Goal: Task Accomplishment & Management: Manage account settings

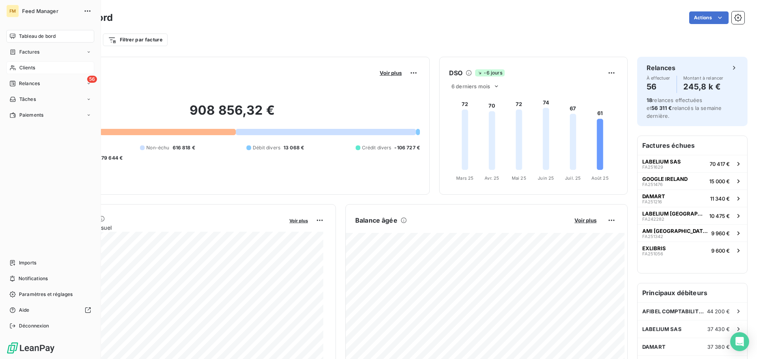
click at [26, 67] on span "Clients" at bounding box center [27, 67] width 16 height 7
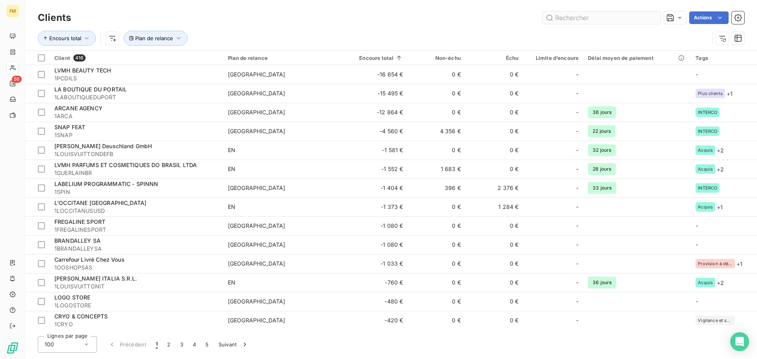
click at [601, 20] on input "text" at bounding box center [601, 17] width 118 height 13
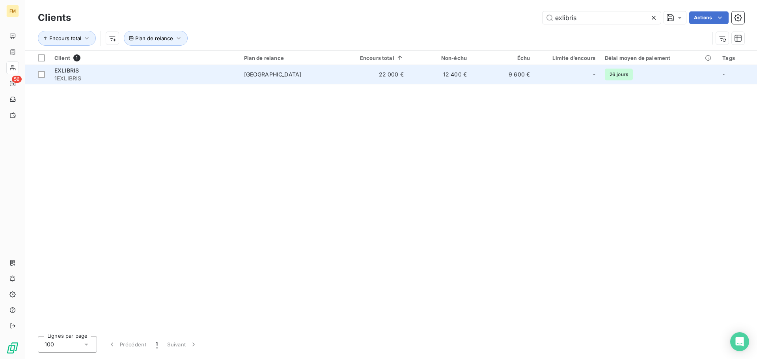
type input "exlibris"
click at [385, 68] on td "22 000 €" at bounding box center [375, 74] width 67 height 19
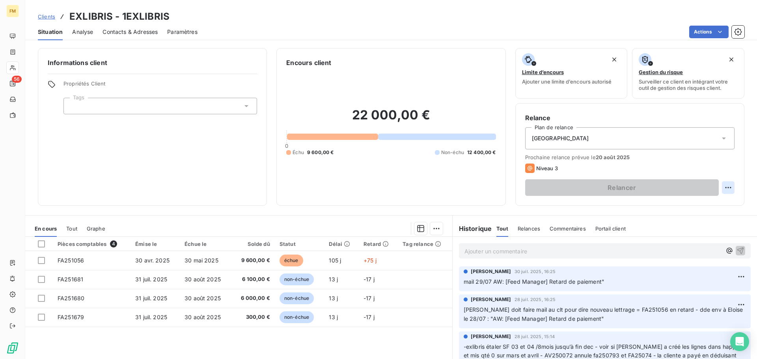
click at [723, 185] on html "FM 56 Clients EXLIBRIS - 1EXLIBRIS Situation Analyse Contacts & Adresses Paramè…" at bounding box center [378, 179] width 757 height 359
click at [678, 208] on div "Replanifier cette action" at bounding box center [689, 205] width 71 height 13
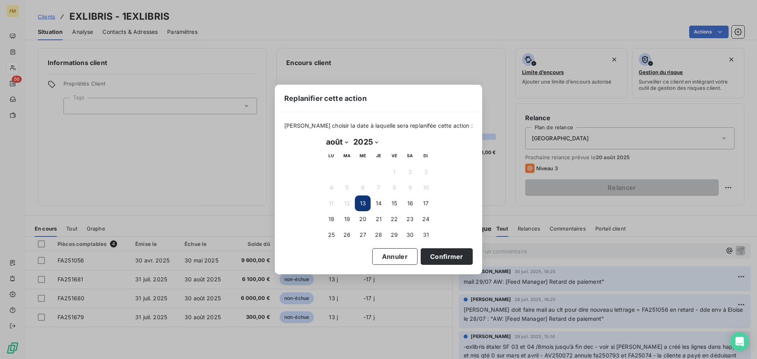
click at [340, 140] on select "janvier février mars avril mai juin juillet août septembre octobre novembre déc…" at bounding box center [336, 142] width 27 height 13
select select "8"
click at [323, 136] on select "janvier février mars avril mai juin juillet août septembre octobre novembre déc…" at bounding box center [336, 142] width 27 height 13
click at [346, 203] on button "16" at bounding box center [347, 204] width 16 height 16
click at [434, 258] on button "Confirmer" at bounding box center [447, 256] width 52 height 17
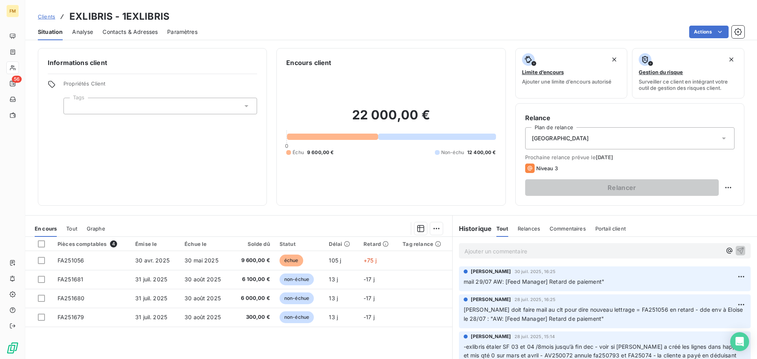
click at [507, 252] on p "Ajouter un commentaire ﻿" at bounding box center [592, 251] width 257 height 10
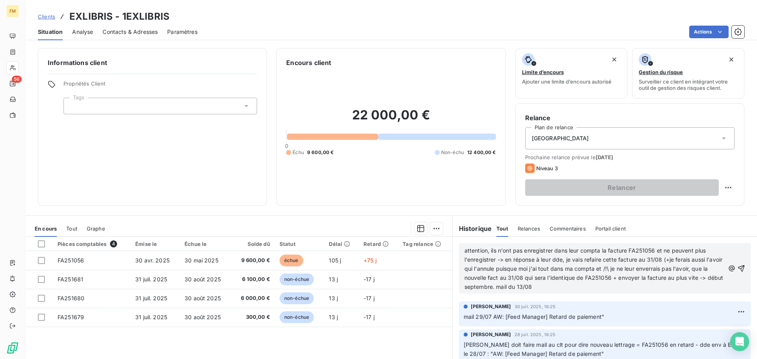
click at [580, 288] on p "attention, ils n'ont pas enregistrer dans leur compta la facture FA251056 et ne…" at bounding box center [594, 268] width 260 height 45
click at [464, 248] on span "attention, ils n'ont pas enregistrer dans leur compta la facture FA251056 et ne…" at bounding box center [594, 268] width 261 height 43
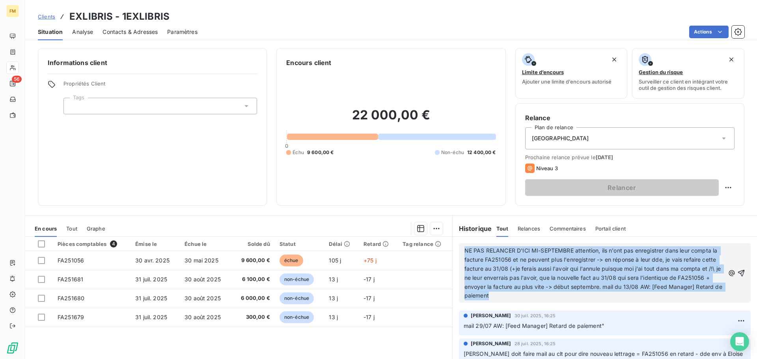
drag, startPoint x: 504, startPoint y: 293, endPoint x: 450, endPoint y: 251, distance: 68.5
click at [453, 251] on div "NE PAS RELANCER D'ICI MI-SEPTEMBRE attention, ils n'ont pas enregistrer dans le…" at bounding box center [605, 273] width 304 height 72
copy span "NE PAS RELANCER D'ICI MI-SEPTEMBRE attention, ils n'ont pas enregistrer dans le…"
